Goal: Information Seeking & Learning: Learn about a topic

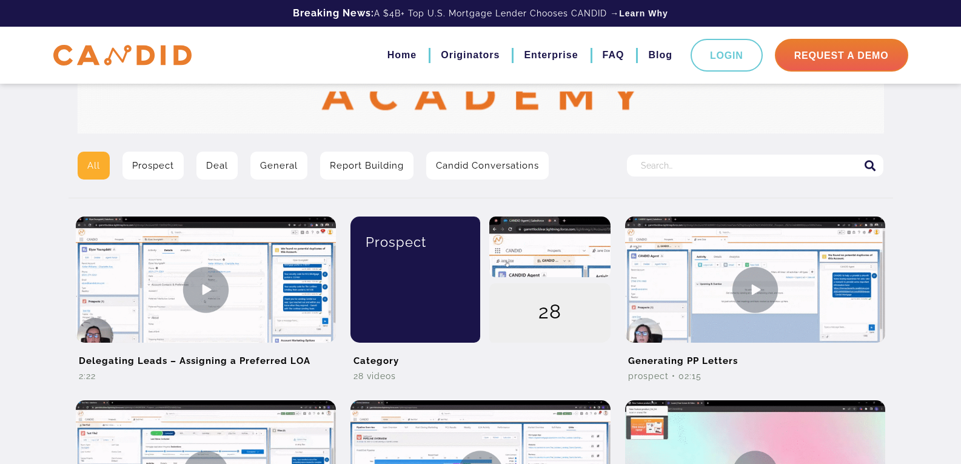
click at [638, 164] on input "Search for:" at bounding box center [755, 166] width 256 height 22
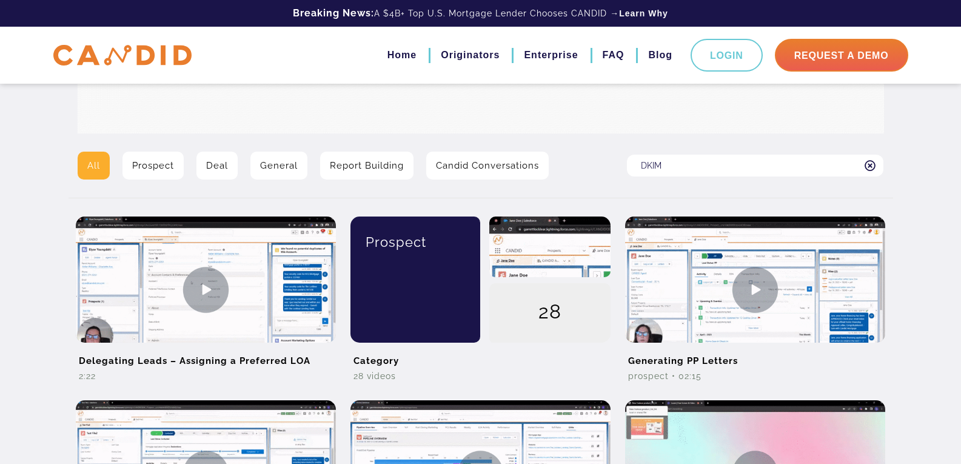
type input "DKIM"
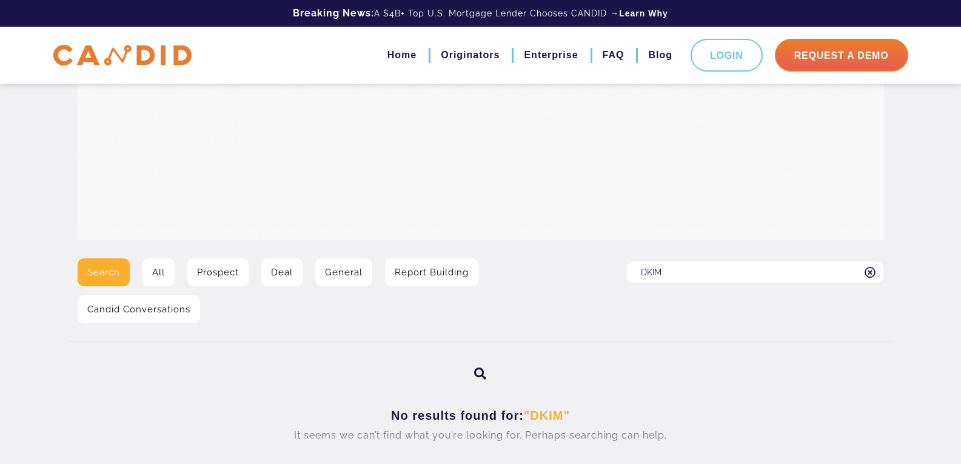
scroll to position [99, 0]
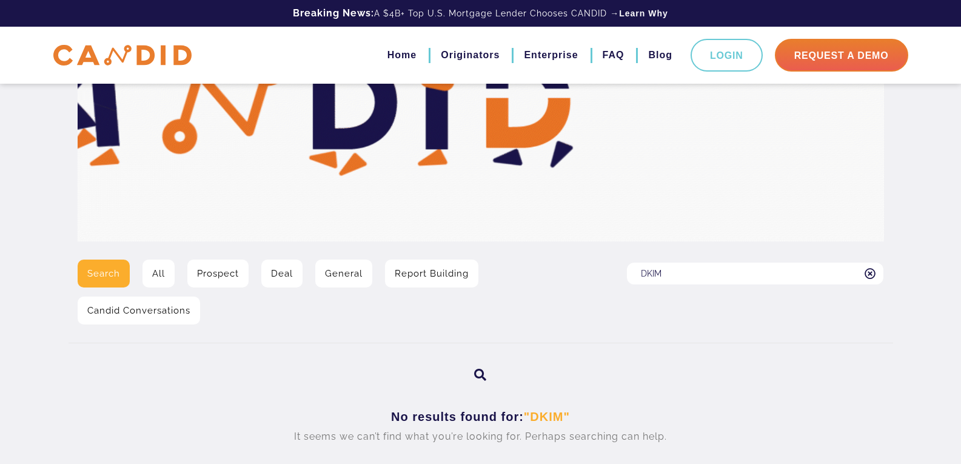
click at [678, 269] on input "DKIM" at bounding box center [755, 274] width 256 height 22
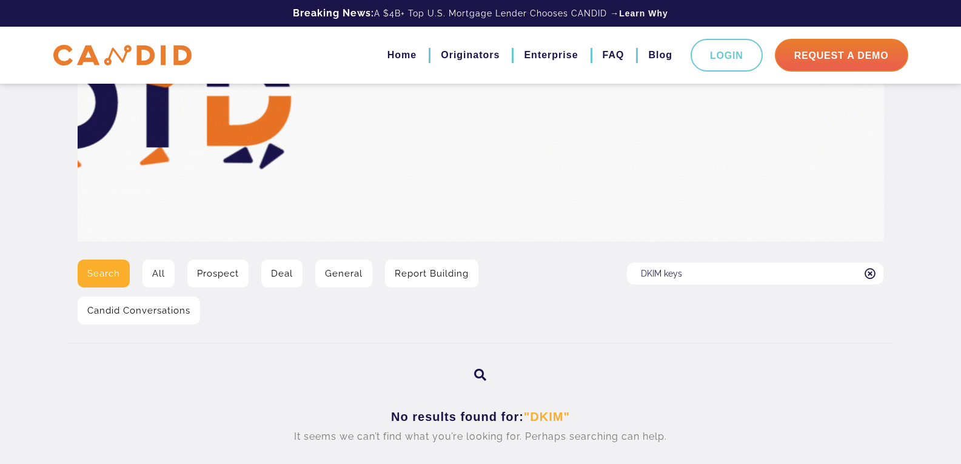
type input "DKIM keys"
